Goal: Task Accomplishment & Management: Manage account settings

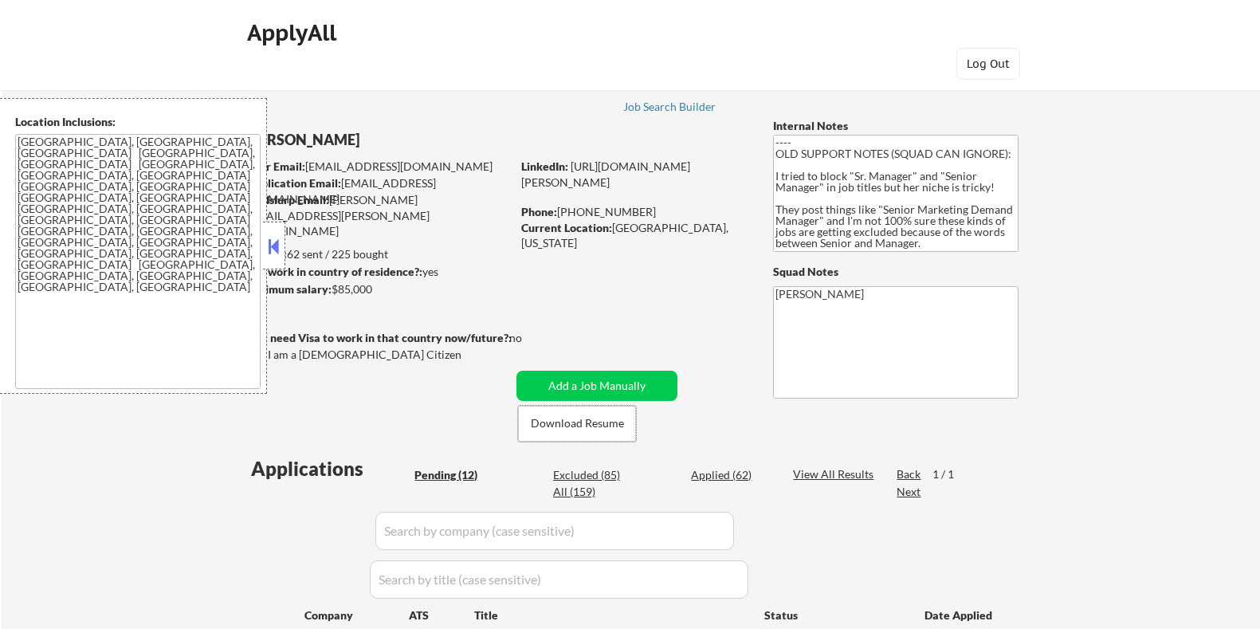
select select ""pending""
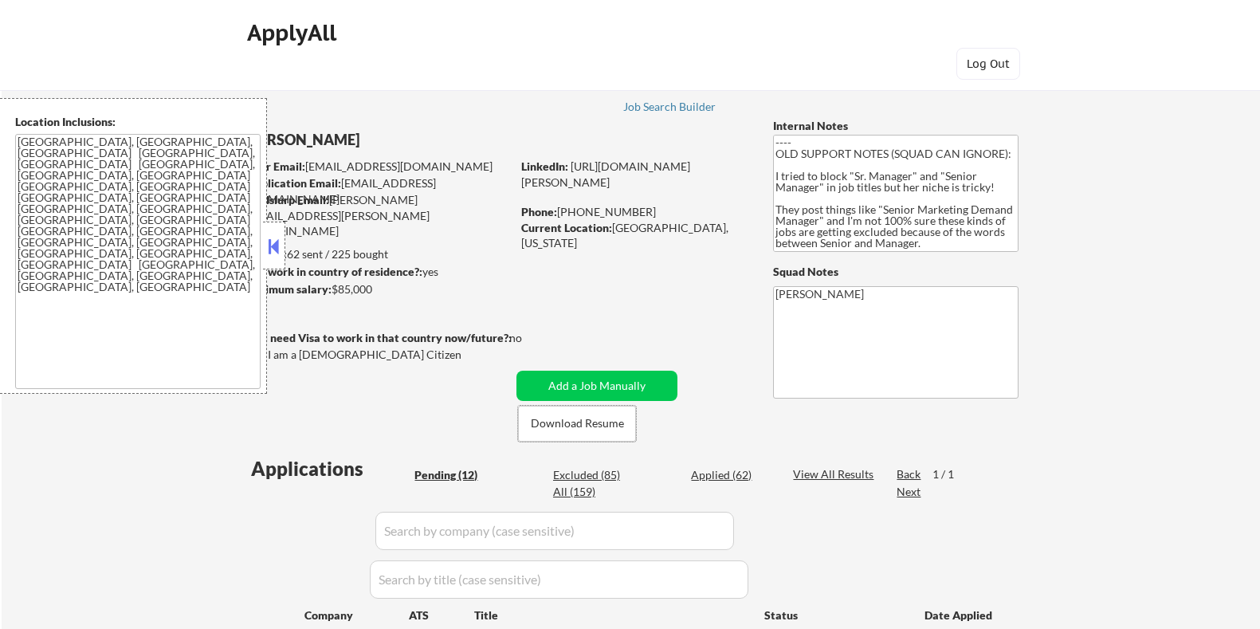
select select ""pending""
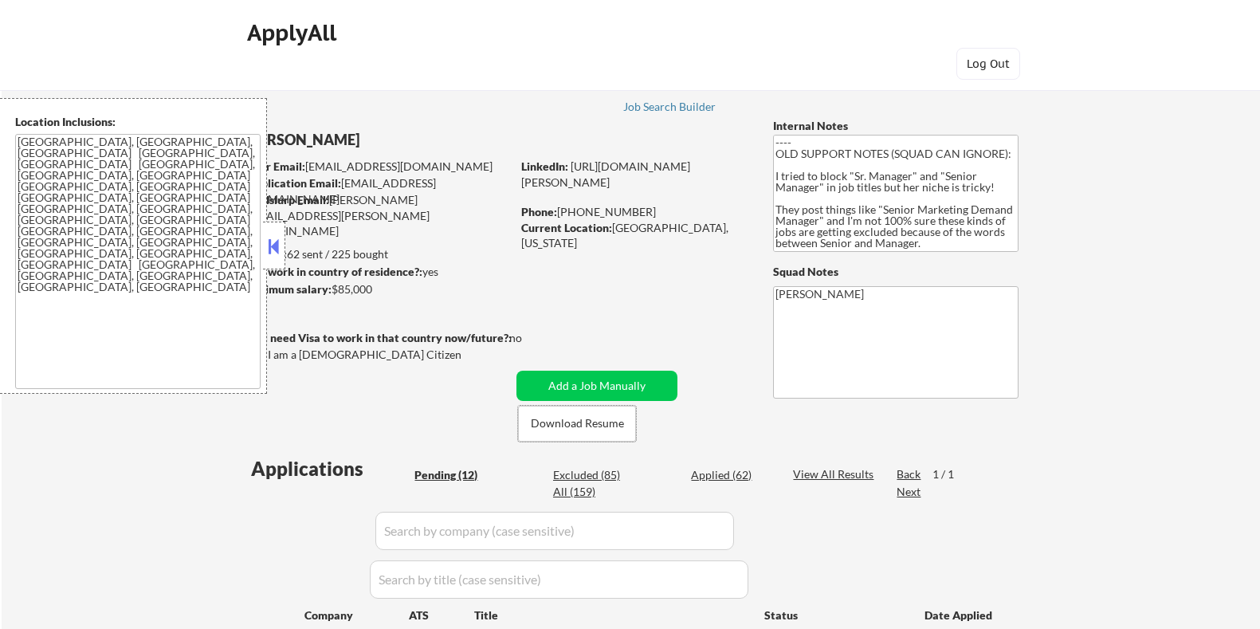
select select ""pending""
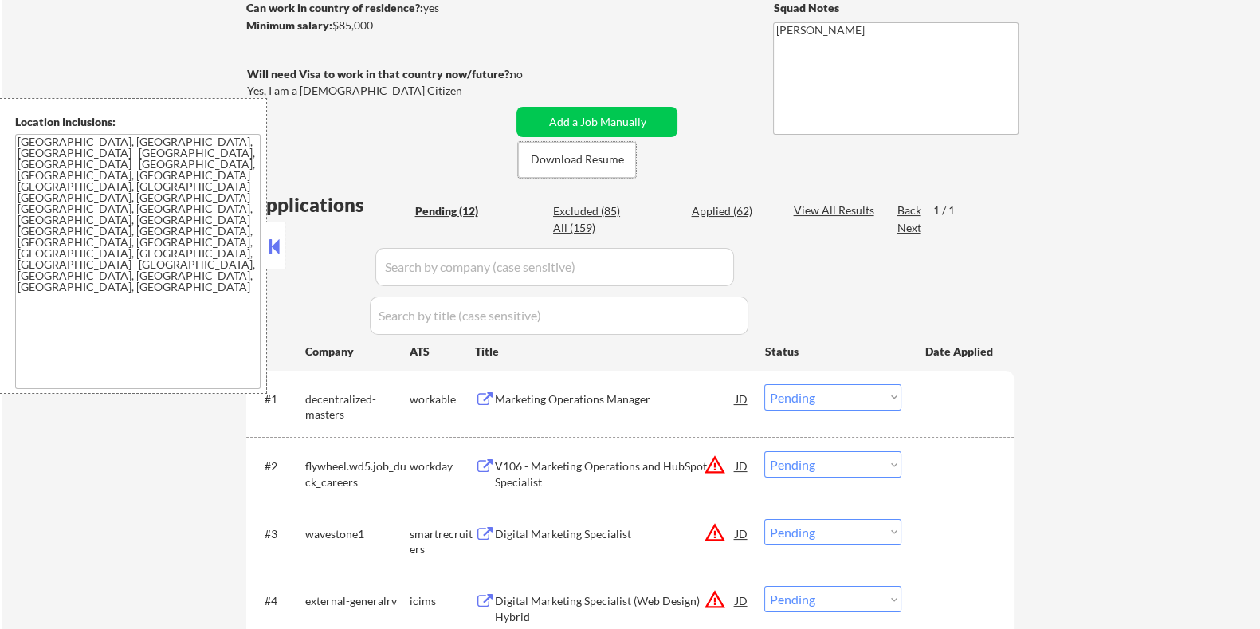
scroll to position [299, 0]
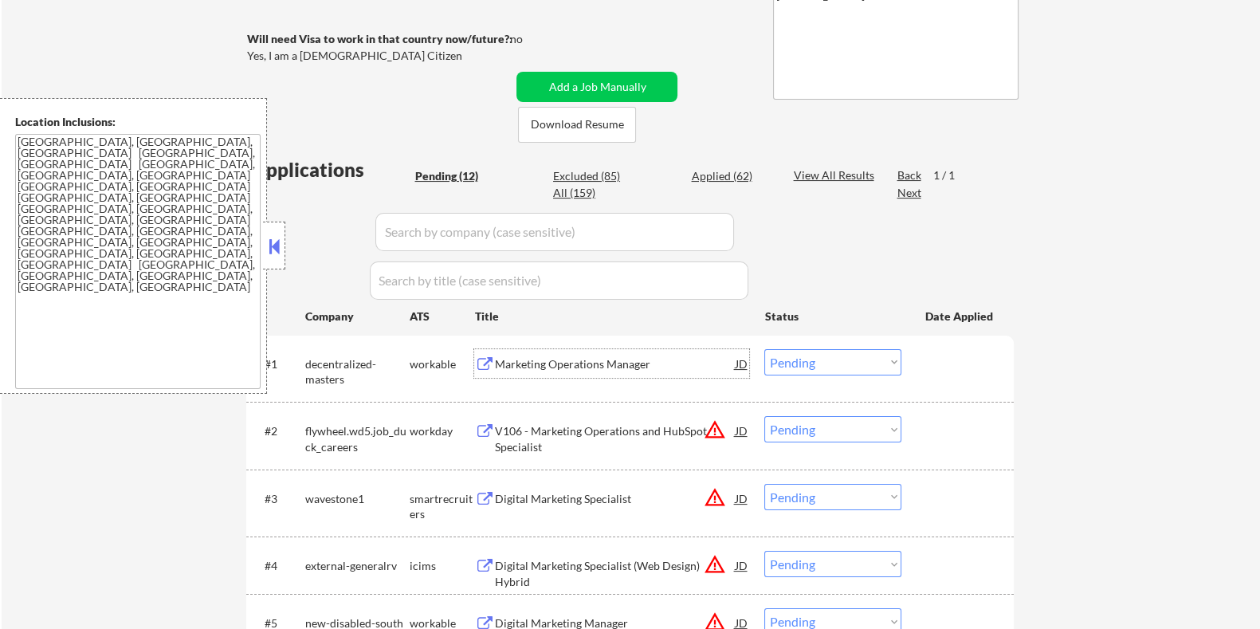
click at [566, 366] on div "Marketing Operations Manager" at bounding box center [614, 364] width 241 height 16
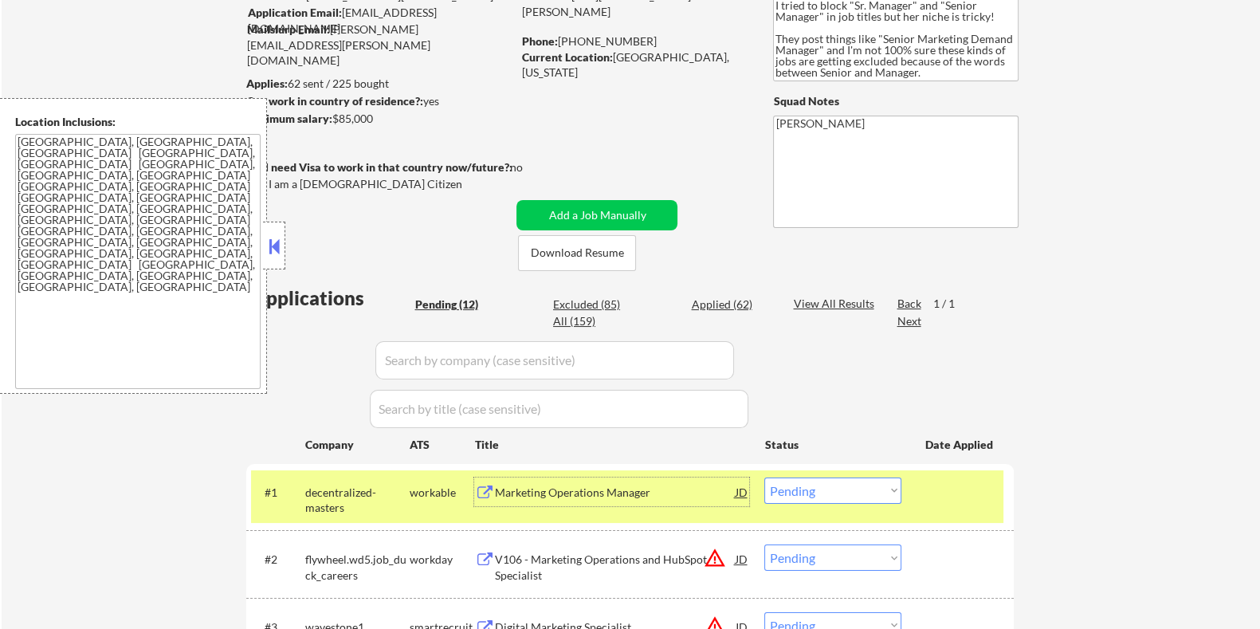
scroll to position [99, 0]
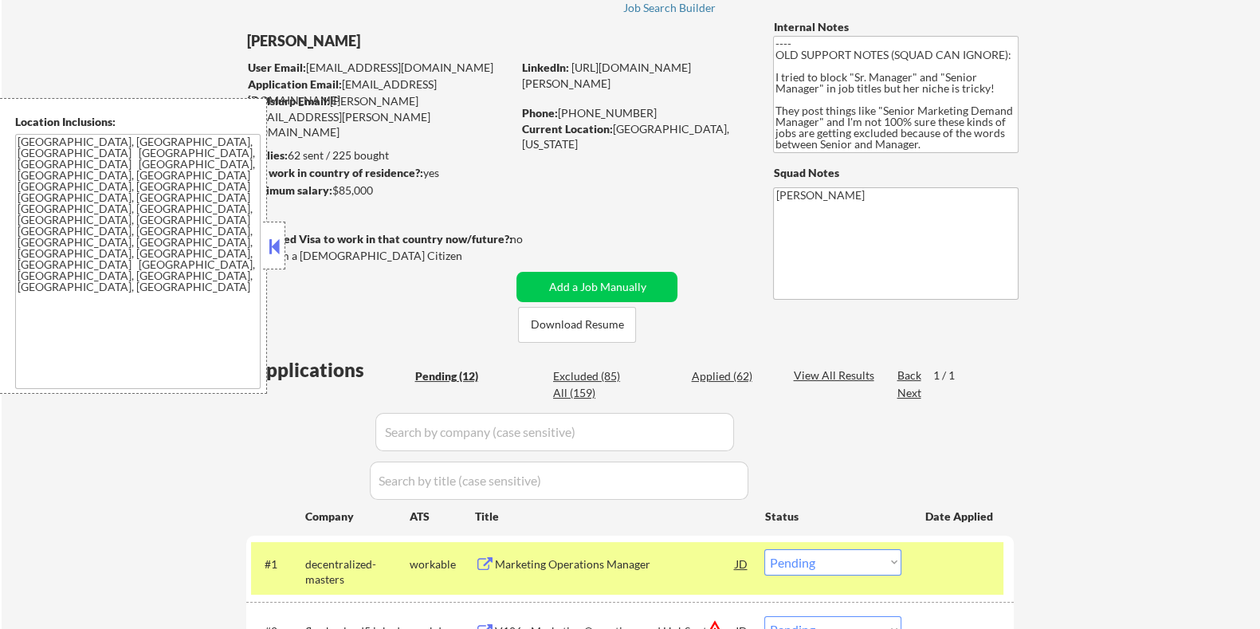
drag, startPoint x: 390, startPoint y: 191, endPoint x: 371, endPoint y: 191, distance: 19.9
click at [371, 191] on div "Minimum salary: $85,000" at bounding box center [377, 190] width 265 height 16
drag, startPoint x: 385, startPoint y: 188, endPoint x: 336, endPoint y: 186, distance: 48.7
click at [336, 186] on div "Minimum salary: $85,000" at bounding box center [377, 190] width 265 height 16
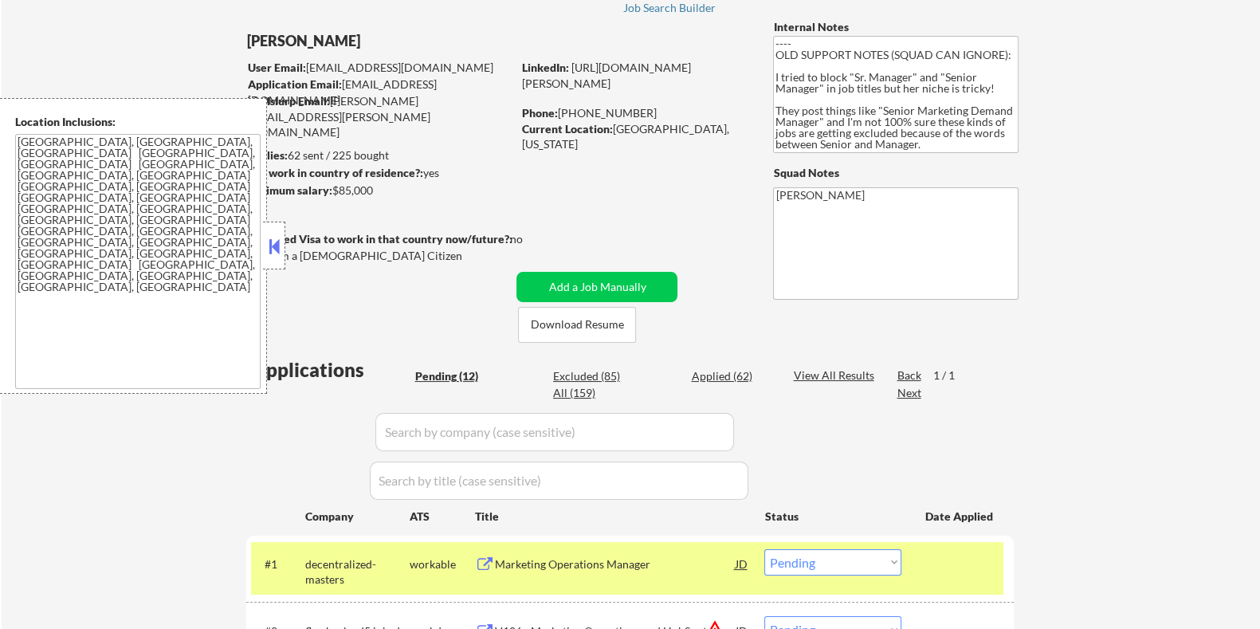
drag, startPoint x: 386, startPoint y: 187, endPoint x: 337, endPoint y: 197, distance: 50.3
click at [337, 197] on div "Minimum salary: $85,000" at bounding box center [377, 190] width 265 height 16
copy div "85,000"
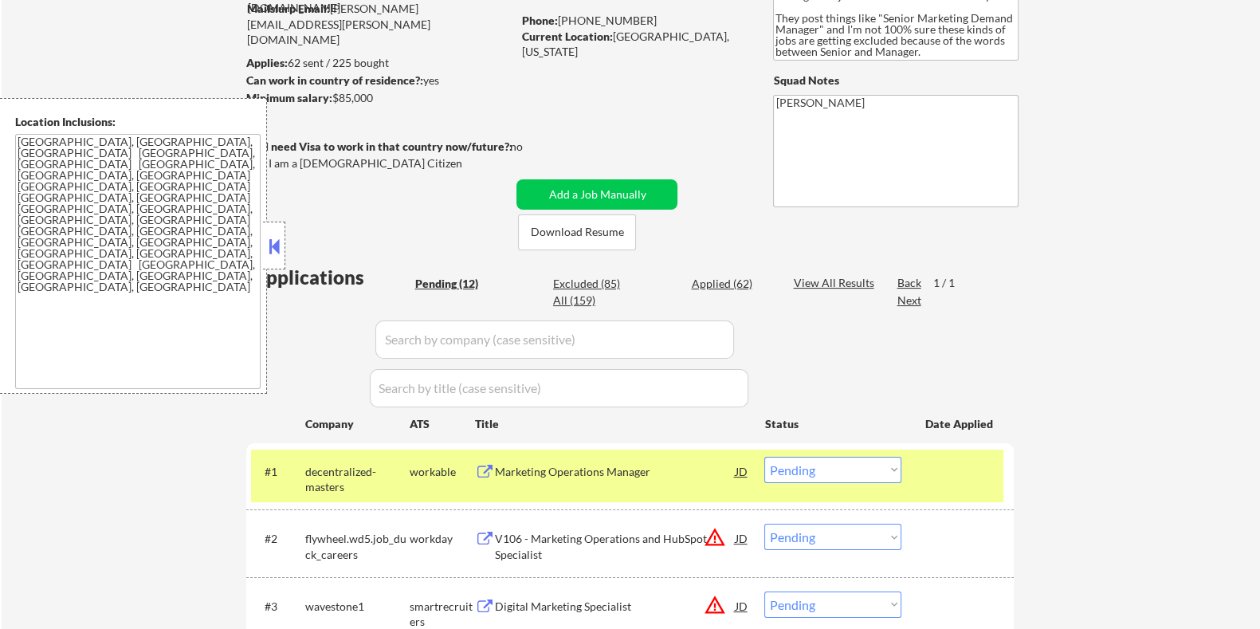
scroll to position [198, 0]
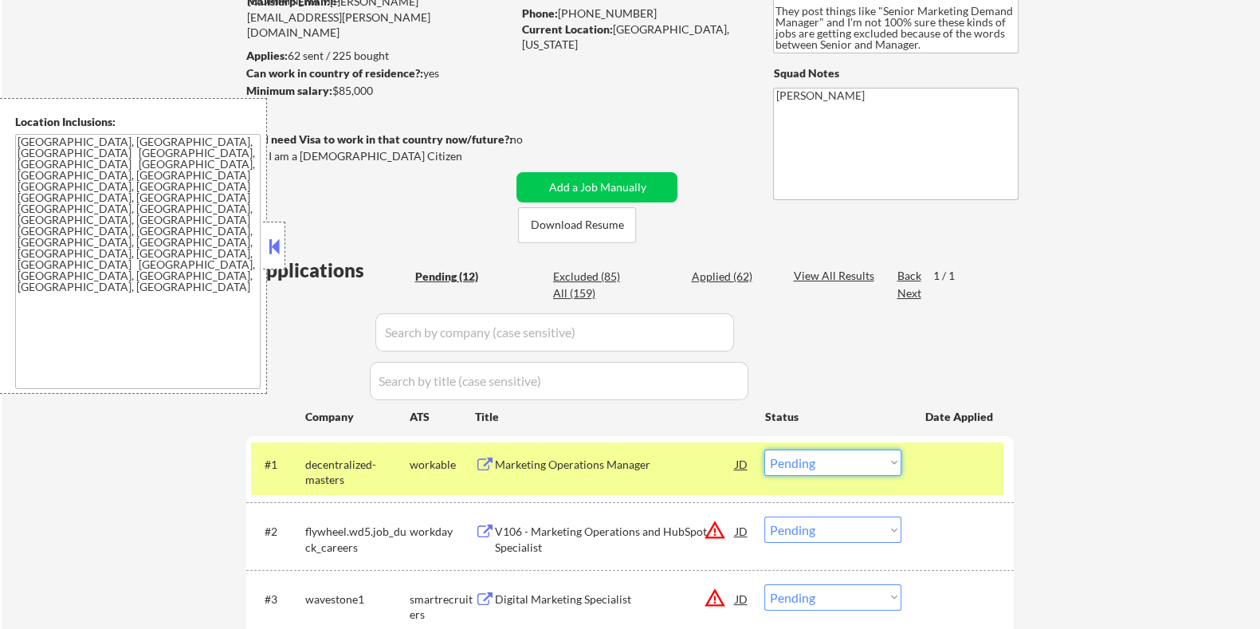
click at [813, 468] on select "Choose an option... Pending Applied Excluded (Questions) Excluded (Expired) Exc…" at bounding box center [832, 462] width 137 height 26
click at [764, 449] on select "Choose an option... Pending Applied Excluded (Questions) Excluded (Expired) Exc…" at bounding box center [832, 462] width 137 height 26
select select ""pending""
